Goal: Book appointment/travel/reservation

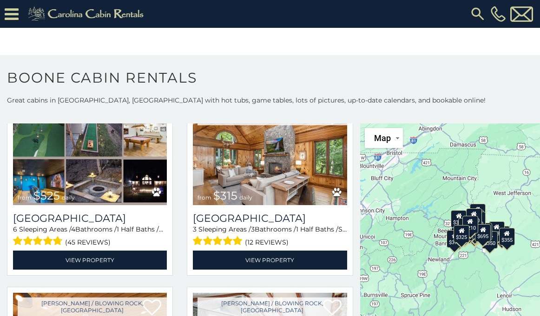
scroll to position [260, 0]
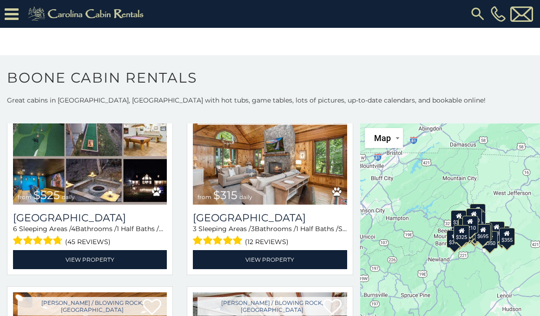
click at [301, 215] on h3 "[GEOGRAPHIC_DATA]" at bounding box center [270, 218] width 154 height 13
click at [295, 270] on link "View Property" at bounding box center [270, 259] width 154 height 19
click at [294, 265] on link "View Property" at bounding box center [270, 259] width 154 height 19
click at [295, 266] on link "View Property" at bounding box center [270, 259] width 154 height 19
click at [236, 263] on link "View Property" at bounding box center [270, 259] width 154 height 19
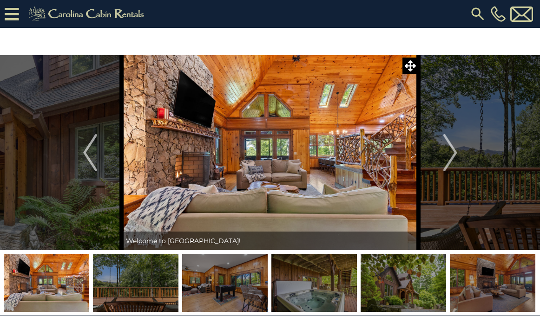
click at [452, 158] on img "Next" at bounding box center [450, 152] width 14 height 37
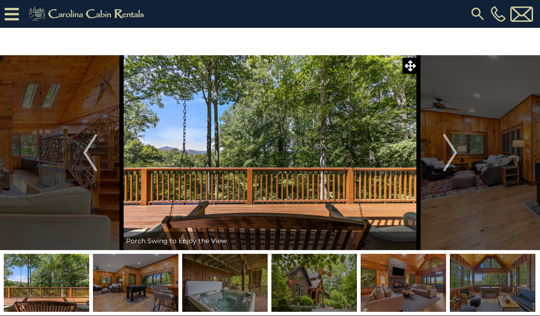
click at [456, 163] on img "Next" at bounding box center [450, 152] width 14 height 37
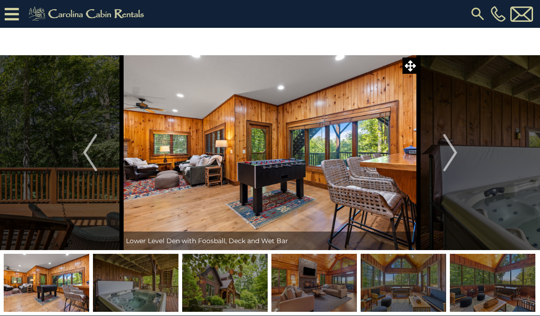
click at [456, 162] on img "Next" at bounding box center [450, 152] width 14 height 37
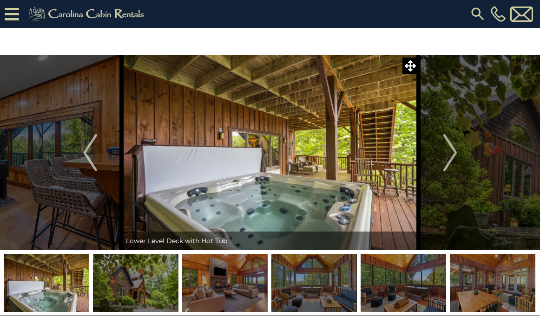
click at [455, 164] on img "Next" at bounding box center [450, 152] width 14 height 37
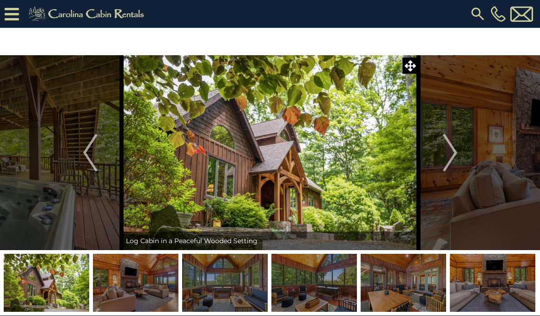
click at [457, 163] on img "Next" at bounding box center [450, 152] width 14 height 37
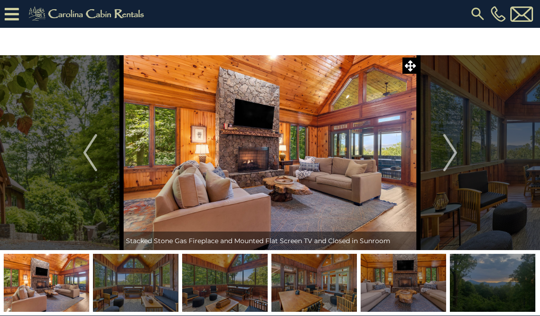
click at [457, 159] on img "Next" at bounding box center [450, 152] width 14 height 37
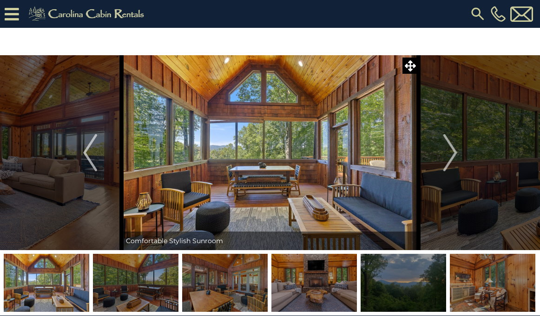
click at [456, 161] on img "Next" at bounding box center [450, 152] width 14 height 37
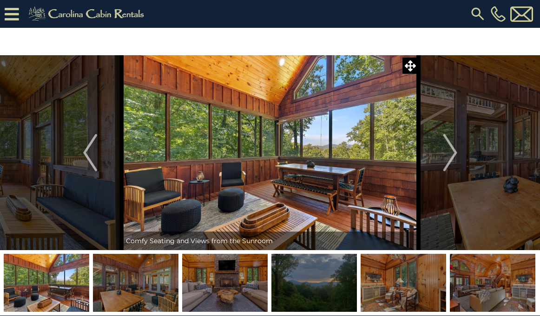
click at [457, 162] on img "Next" at bounding box center [450, 152] width 14 height 37
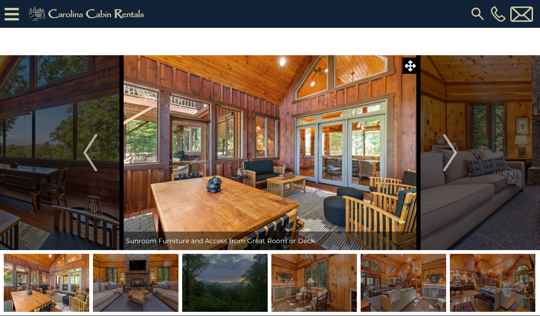
click at [456, 162] on img "Next" at bounding box center [450, 152] width 14 height 37
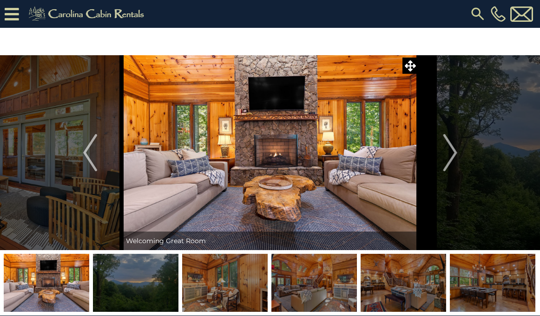
click at [456, 162] on img "Next" at bounding box center [450, 152] width 14 height 37
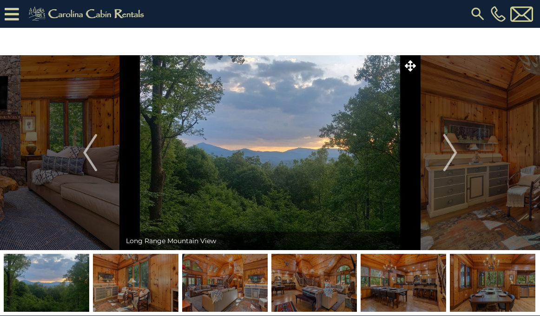
click at [456, 164] on img "Next" at bounding box center [450, 152] width 14 height 37
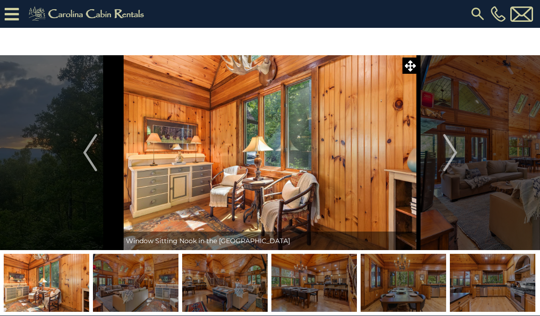
click at [455, 167] on img "Next" at bounding box center [450, 152] width 14 height 37
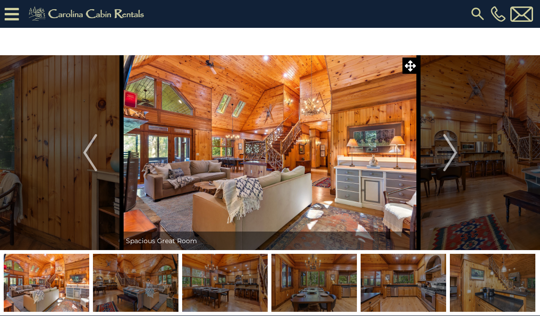
click at [455, 166] on img "Next" at bounding box center [450, 152] width 14 height 37
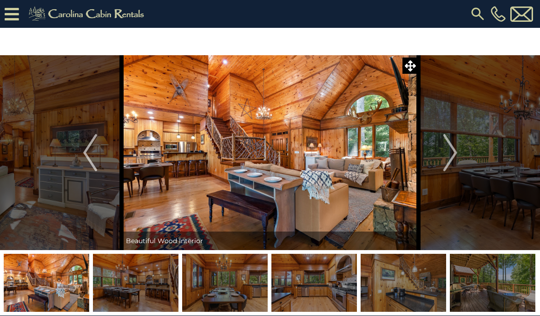
click at [456, 166] on img "Next" at bounding box center [450, 152] width 14 height 37
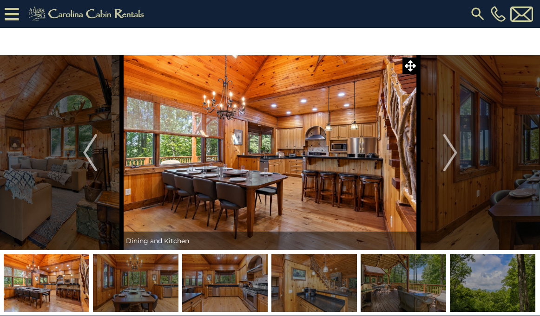
click at [456, 164] on img "Next" at bounding box center [450, 152] width 14 height 37
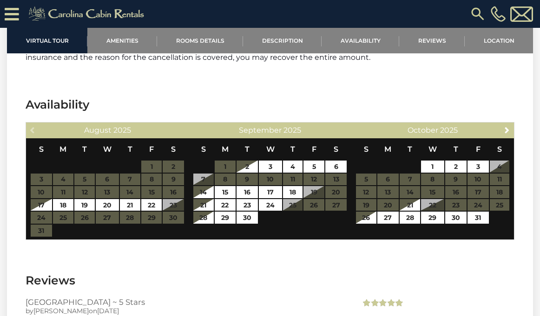
scroll to position [1802, 0]
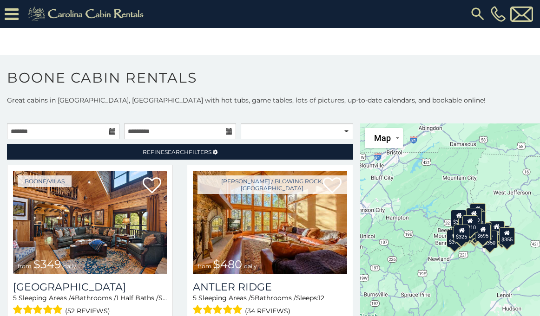
click at [526, 15] on img at bounding box center [521, 14] width 23 height 15
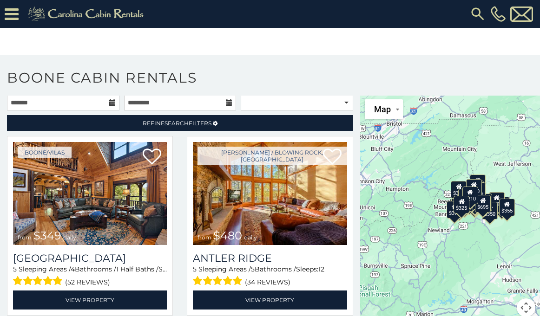
scroll to position [29, 0]
click at [81, 301] on link "View Property" at bounding box center [90, 300] width 154 height 19
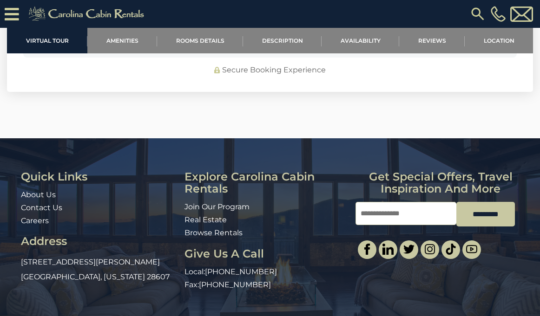
scroll to position [2935, 0]
